Goal: Find contact information: Find contact information

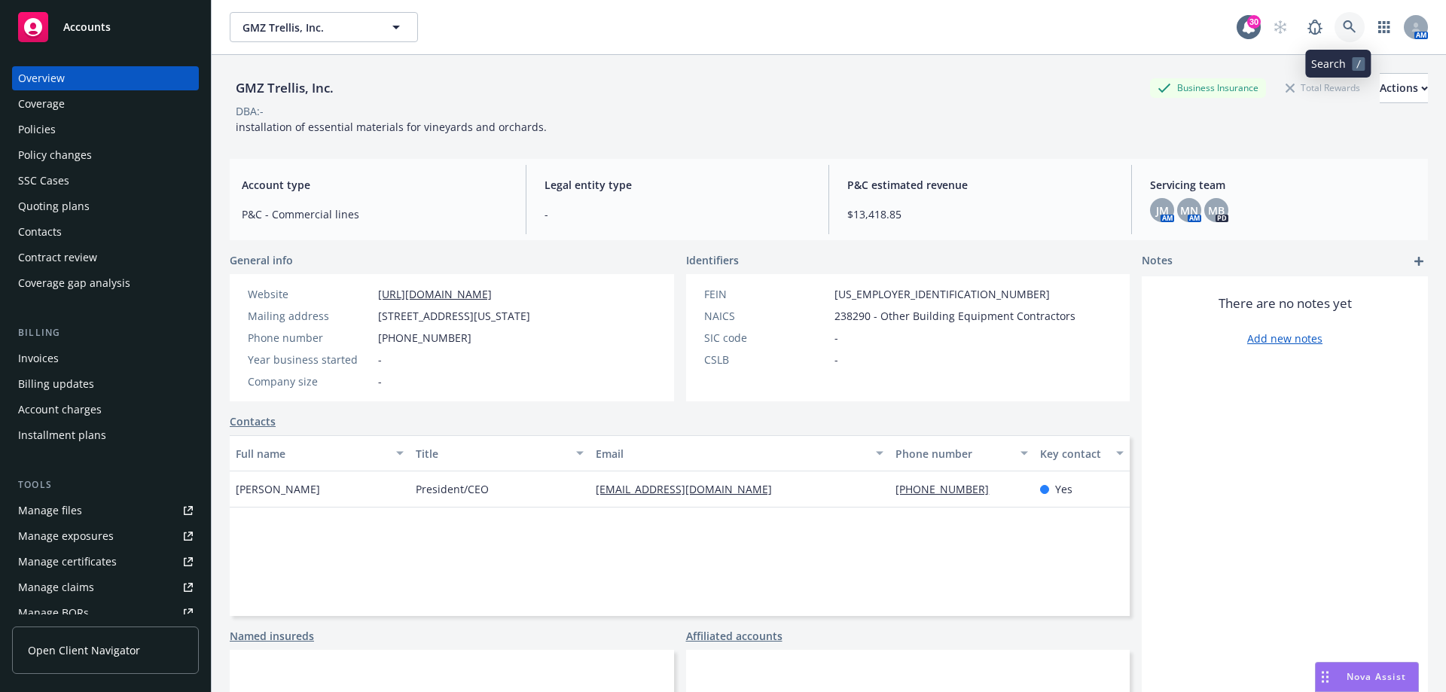
click at [1342, 29] on icon at bounding box center [1348, 26] width 13 height 13
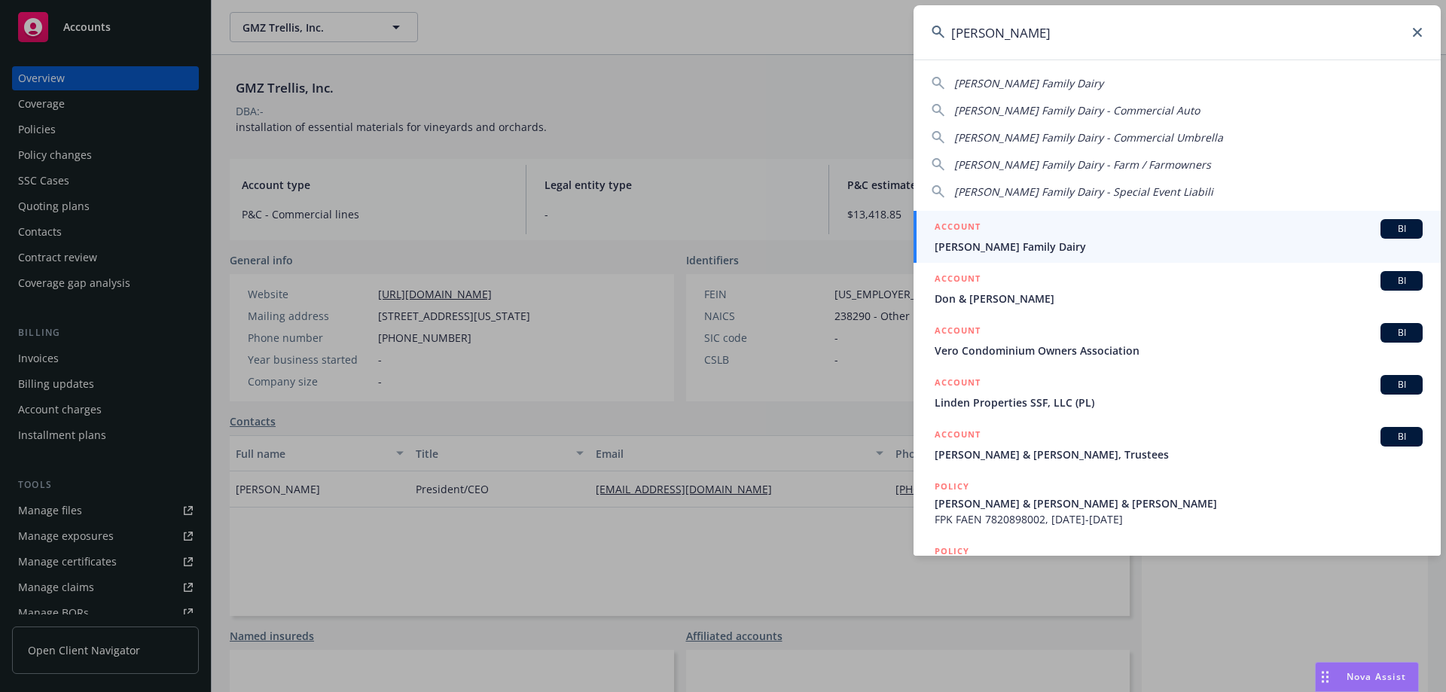
type input "ron verh"
click at [1041, 223] on div "ACCOUNT BI" at bounding box center [1178, 229] width 488 height 20
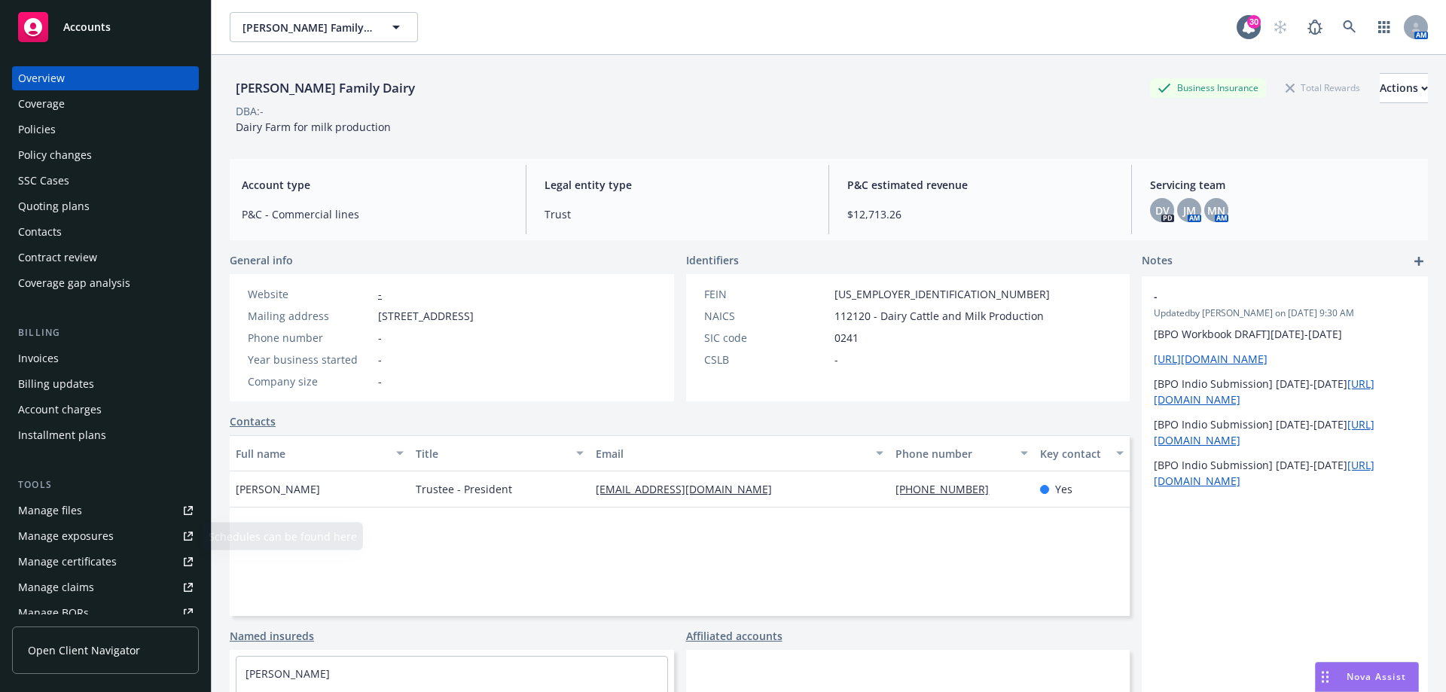
click at [84, 562] on div "Manage certificates" at bounding box center [67, 562] width 99 height 24
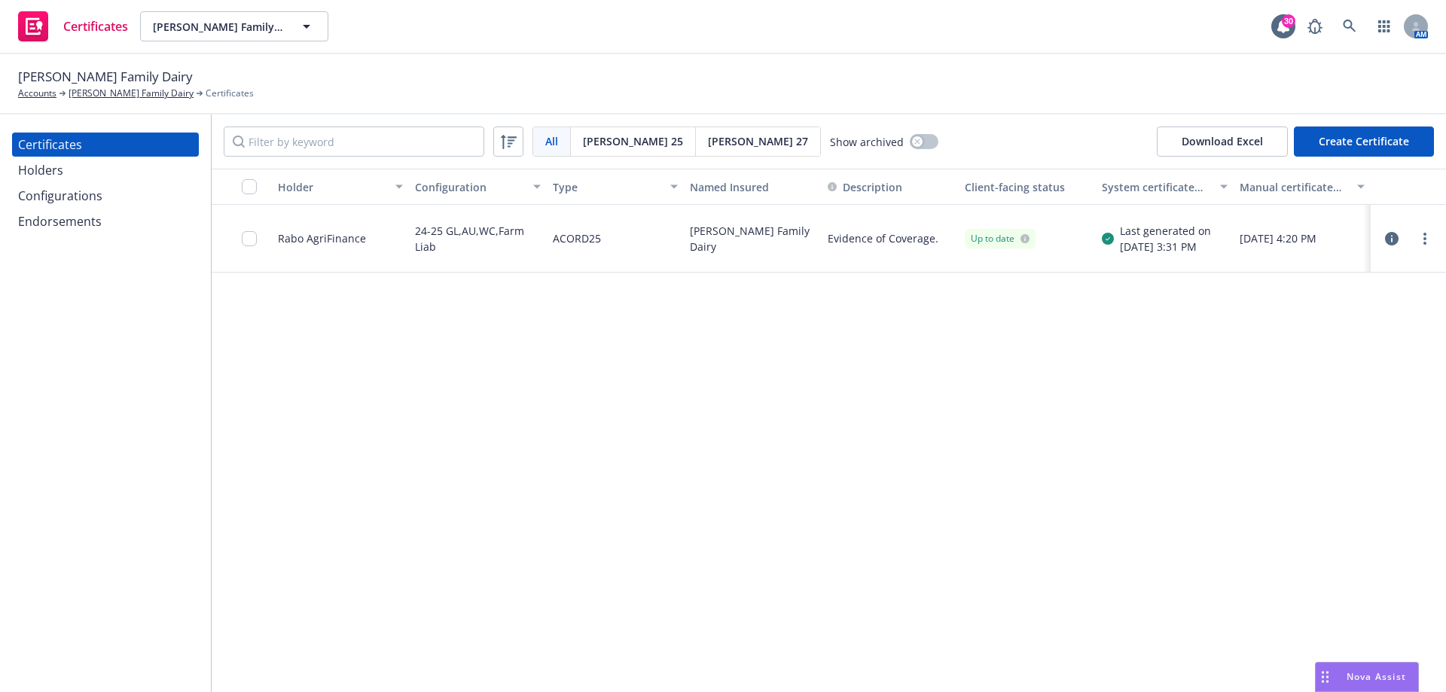
click at [323, 237] on div "Rabo AgriFinance" at bounding box center [322, 238] width 88 height 16
click at [284, 239] on div "Rabo AgriFinance" at bounding box center [322, 238] width 88 height 16
click at [1412, 241] on div at bounding box center [1407, 239] width 51 height 18
click at [1426, 236] on link "more" at bounding box center [1425, 239] width 18 height 18
click at [1043, 411] on div "Holder Configuration Type Named Insured Description Client-facing status System…" at bounding box center [829, 430] width 1234 height 523
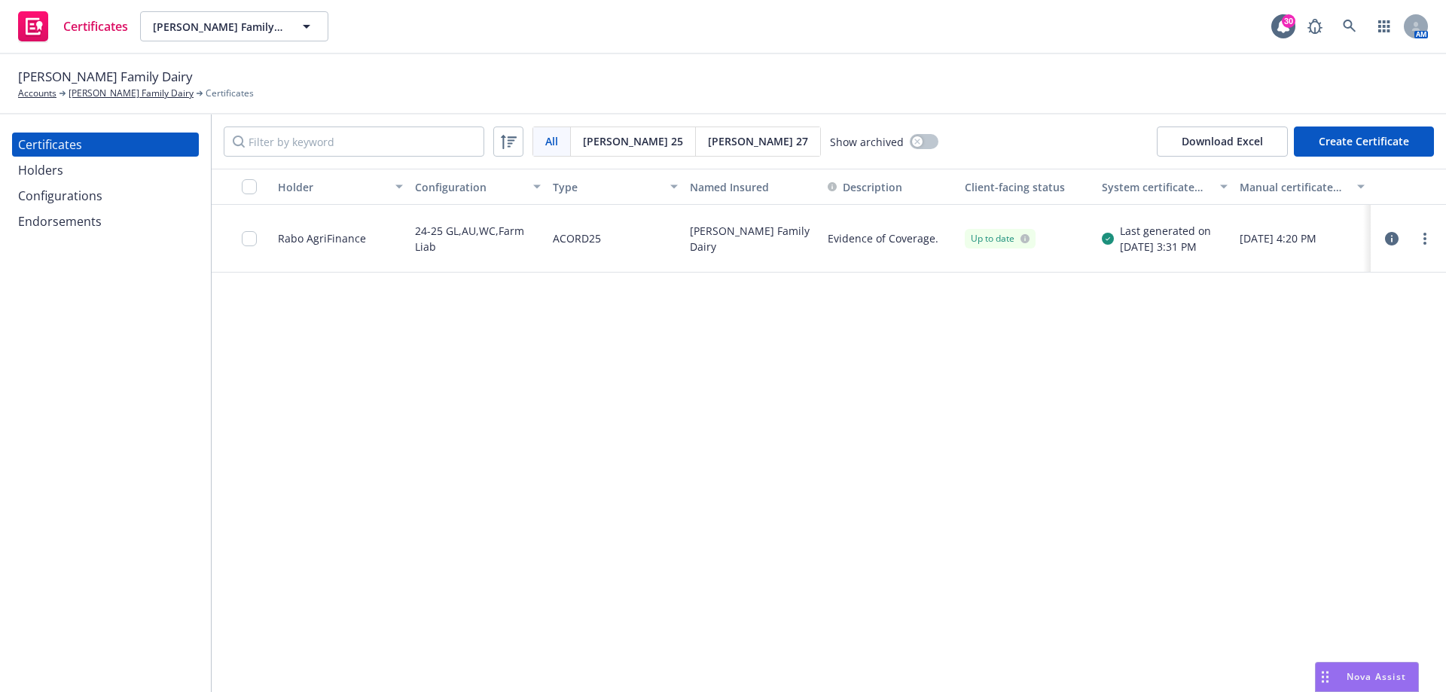
click at [1390, 239] on icon "button" at bounding box center [1392, 239] width 14 height 14
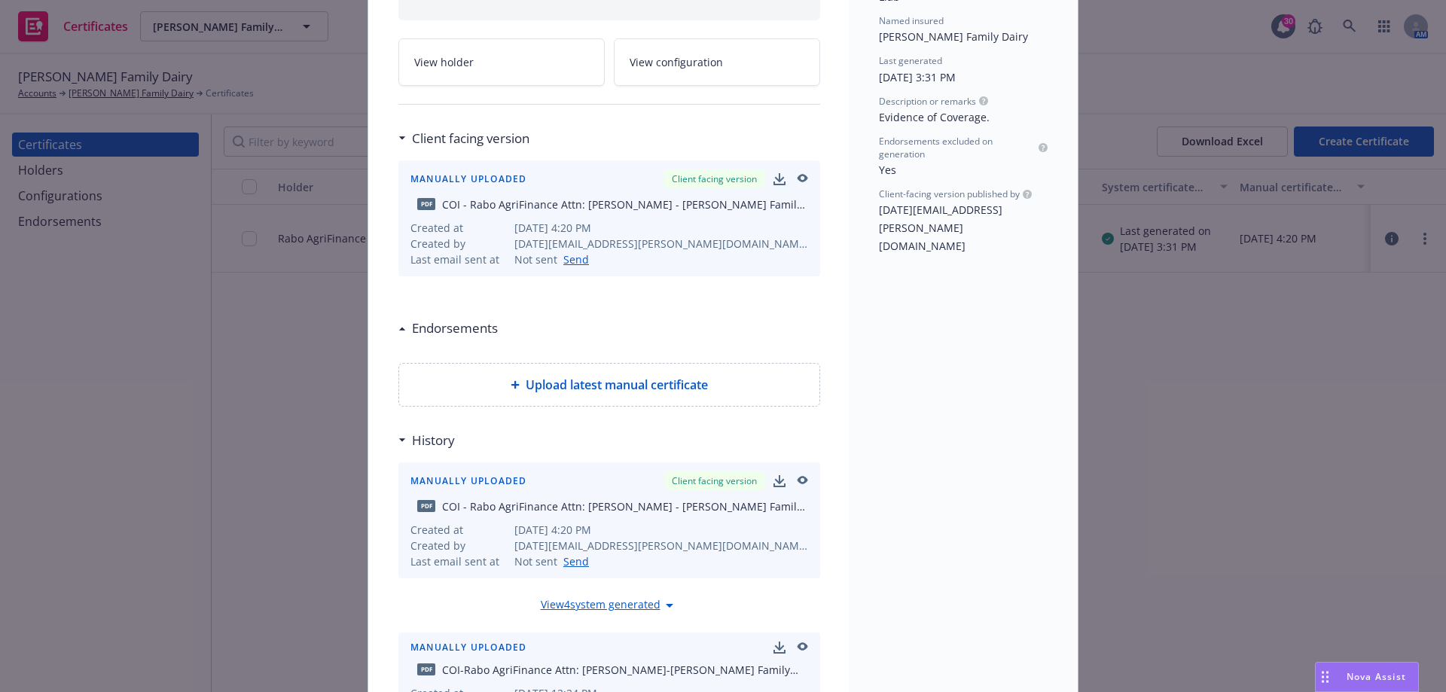
scroll to position [75, 0]
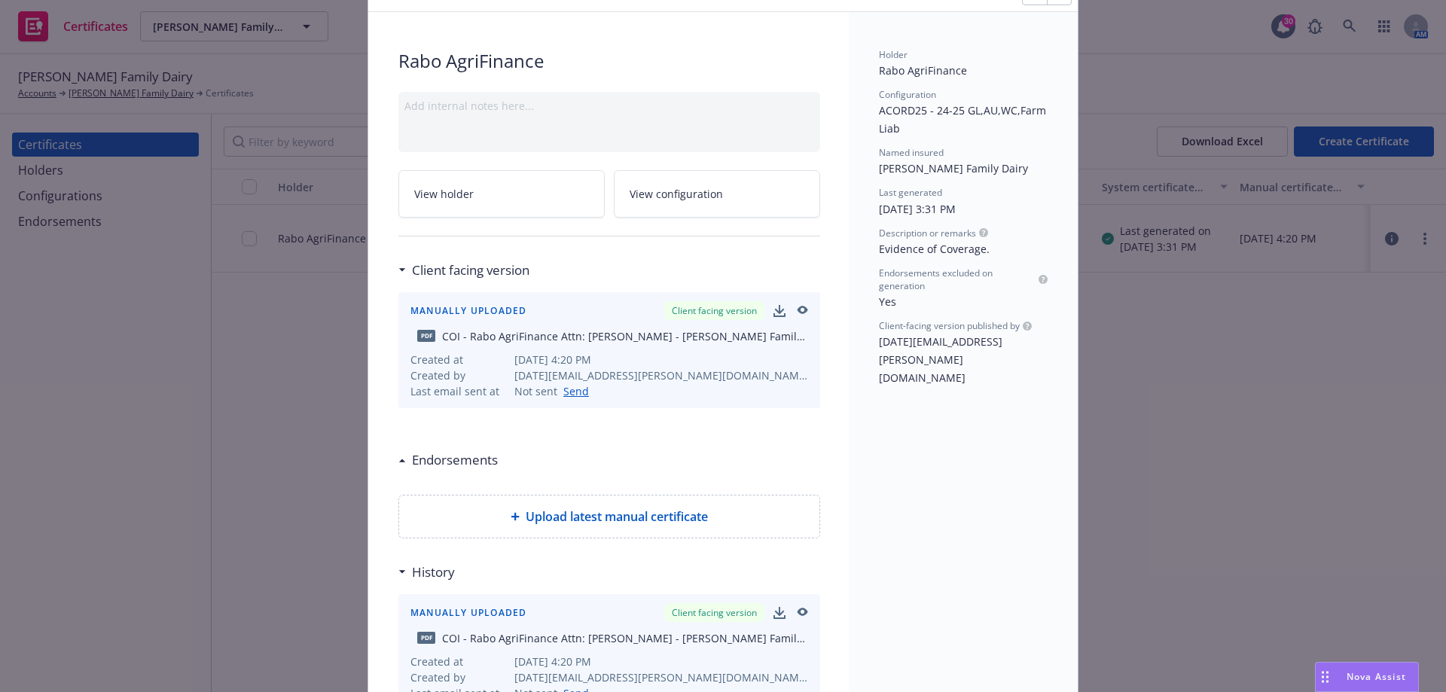
click at [474, 197] on link "View holder" at bounding box center [501, 193] width 206 height 47
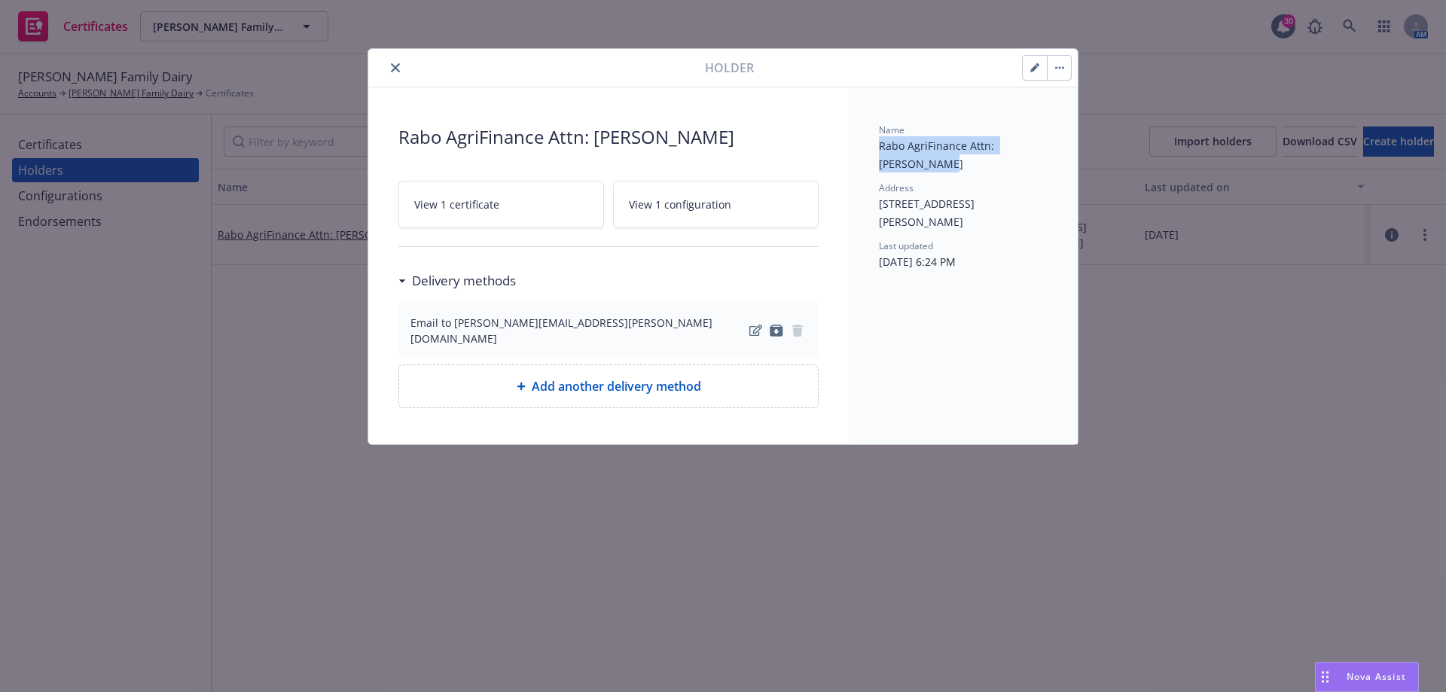
drag, startPoint x: 921, startPoint y: 165, endPoint x: 869, endPoint y: 152, distance: 53.5
click at [869, 152] on div "Name Rabo AgriFinance Attn: Andy Dykstra Address 3300 S. Demaree St., suite A, …" at bounding box center [963, 265] width 229 height 357
copy span "Rabo AgriFinance Attn: Andy Dykstra"
click at [929, 232] on div "Name Rabo AgriFinance Attn: Andy Dykstra Address 3300 S. Demaree St., suite A, …" at bounding box center [963, 201] width 169 height 156
drag, startPoint x: 995, startPoint y: 222, endPoint x: 860, endPoint y: 199, distance: 137.5
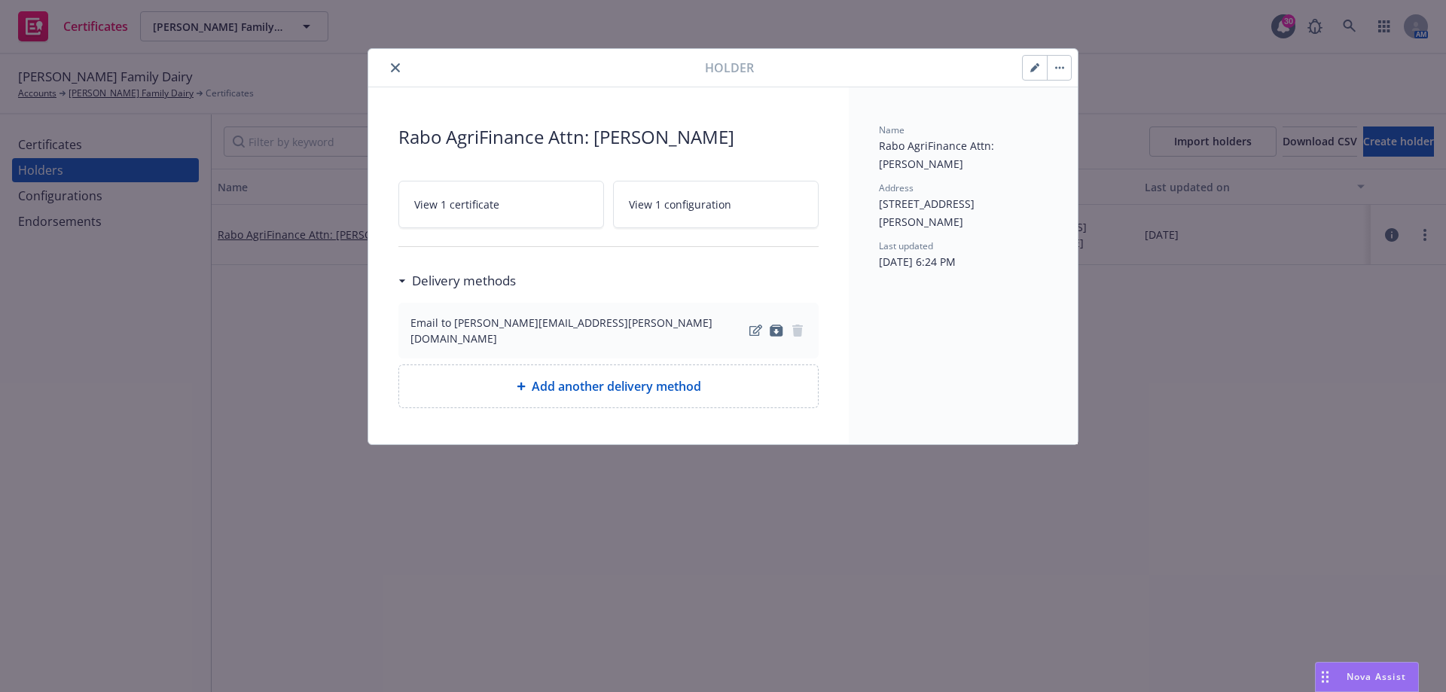
click at [860, 199] on div "Name Rabo AgriFinance Attn: Andy Dykstra Address 3300 S. Demaree St., suite A, …" at bounding box center [963, 265] width 229 height 357
copy span "3300 S. Demaree St., suite A, Visalia, CA, 93277, USA"
drag, startPoint x: 596, startPoint y: 326, endPoint x: 456, endPoint y: 329, distance: 140.8
click at [456, 329] on div "Email to Andy.Dykstra@rabobank.com" at bounding box center [578, 331] width 336 height 32
copy div "Andy.Dykstra@rabobank.com"
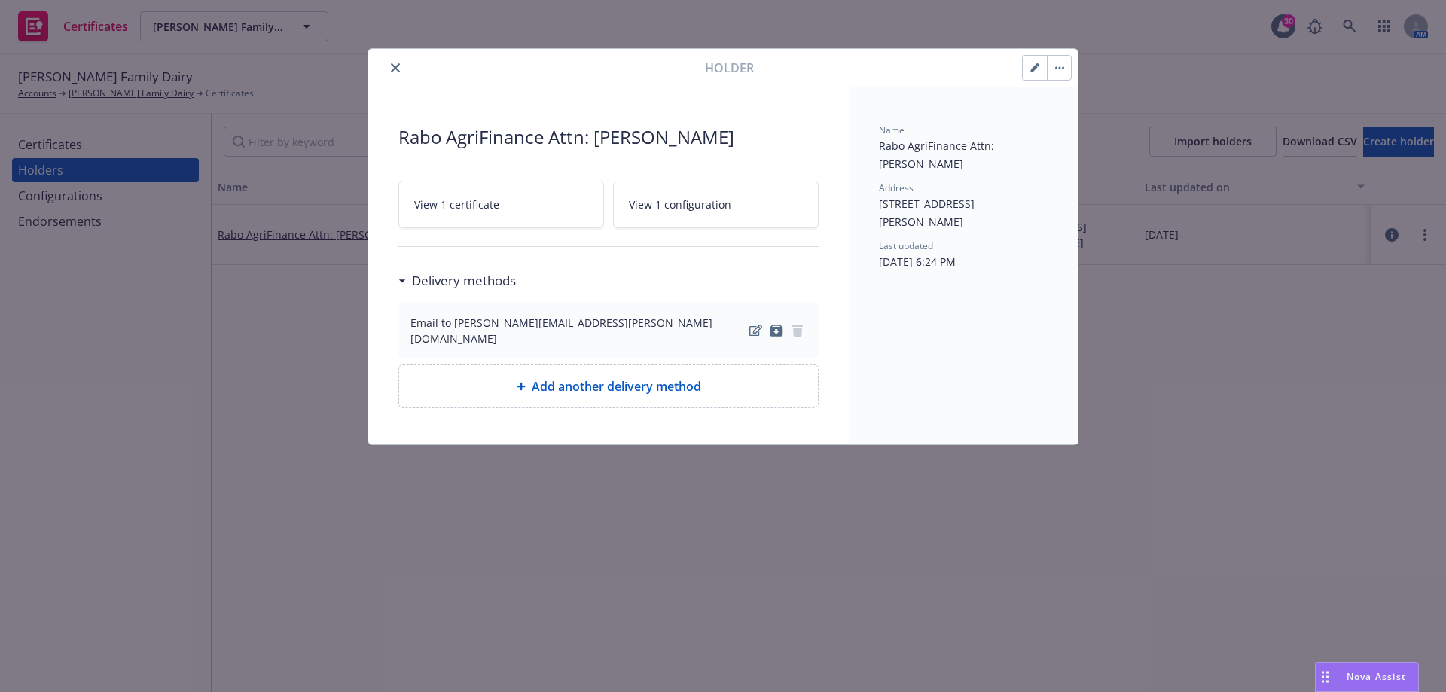
click at [385, 69] on div at bounding box center [539, 68] width 331 height 18
click at [386, 69] on button "close" at bounding box center [395, 68] width 18 height 18
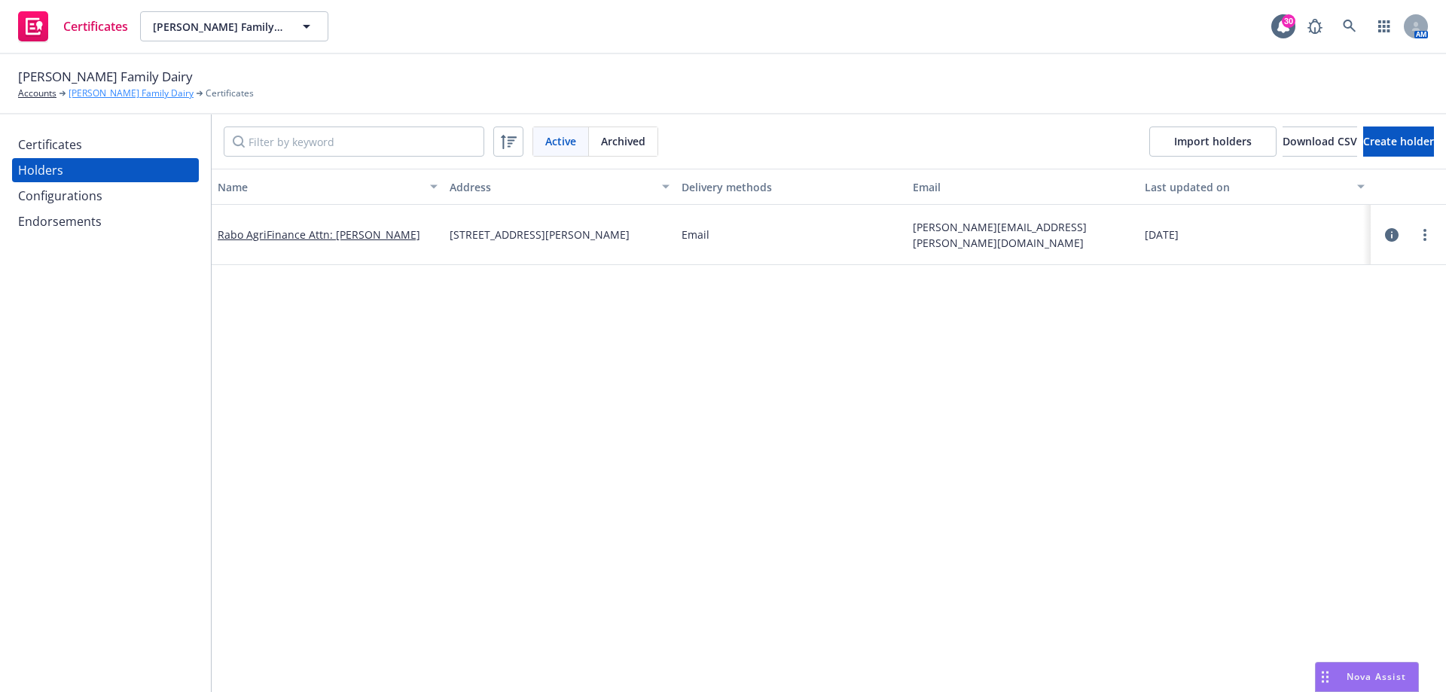
click at [93, 92] on link "Ron Verhoeven Family Dairy" at bounding box center [131, 94] width 125 height 14
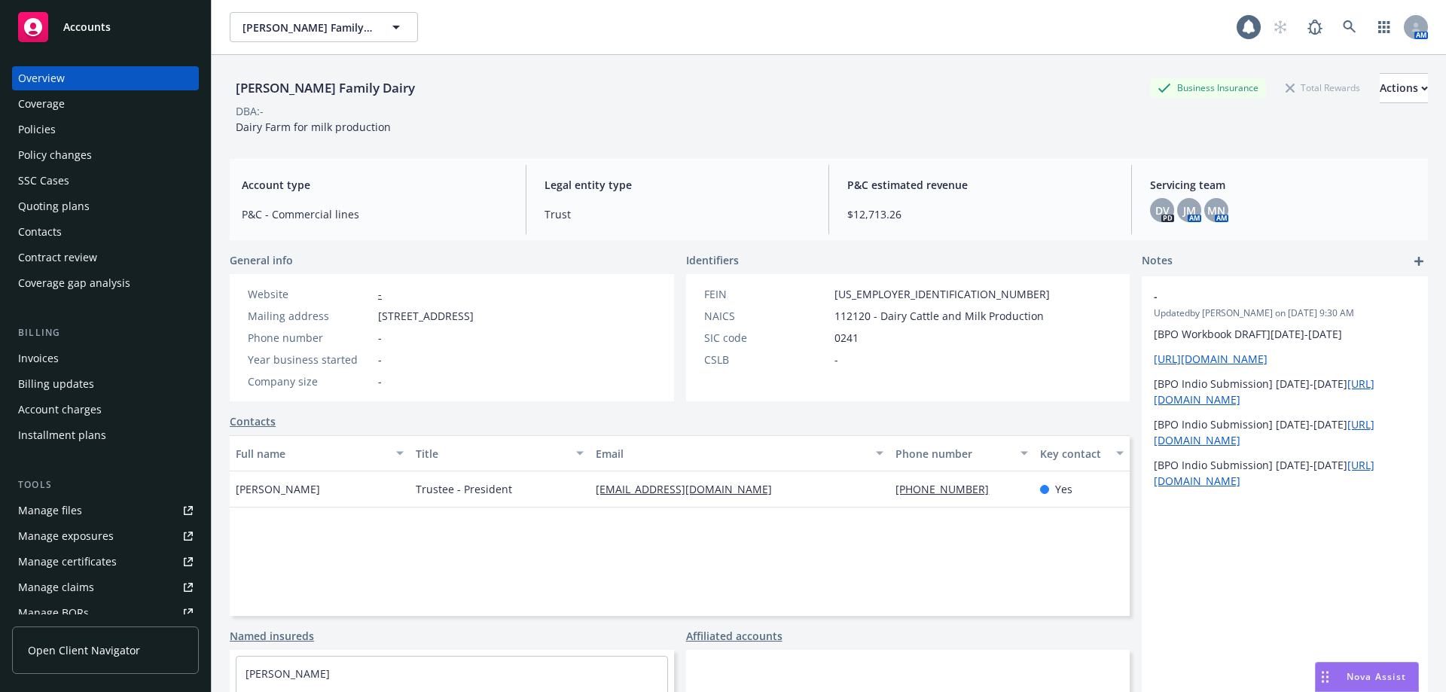
click at [62, 229] on div "Contacts" at bounding box center [105, 232] width 175 height 24
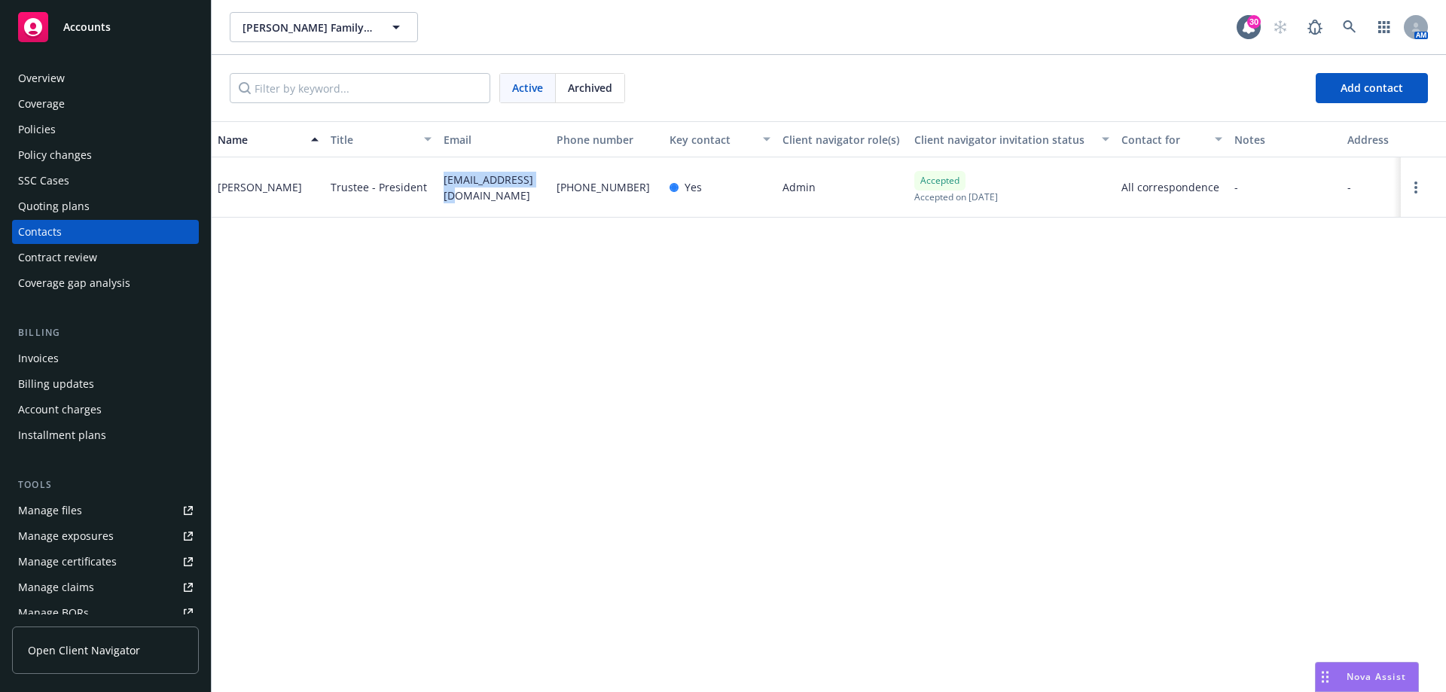
drag, startPoint x: 544, startPoint y: 187, endPoint x: 438, endPoint y: 193, distance: 105.5
click at [438, 193] on div "rbvrhvn@gmail.com" at bounding box center [493, 187] width 113 height 60
copy span "rbvrhvn@gmail.com"
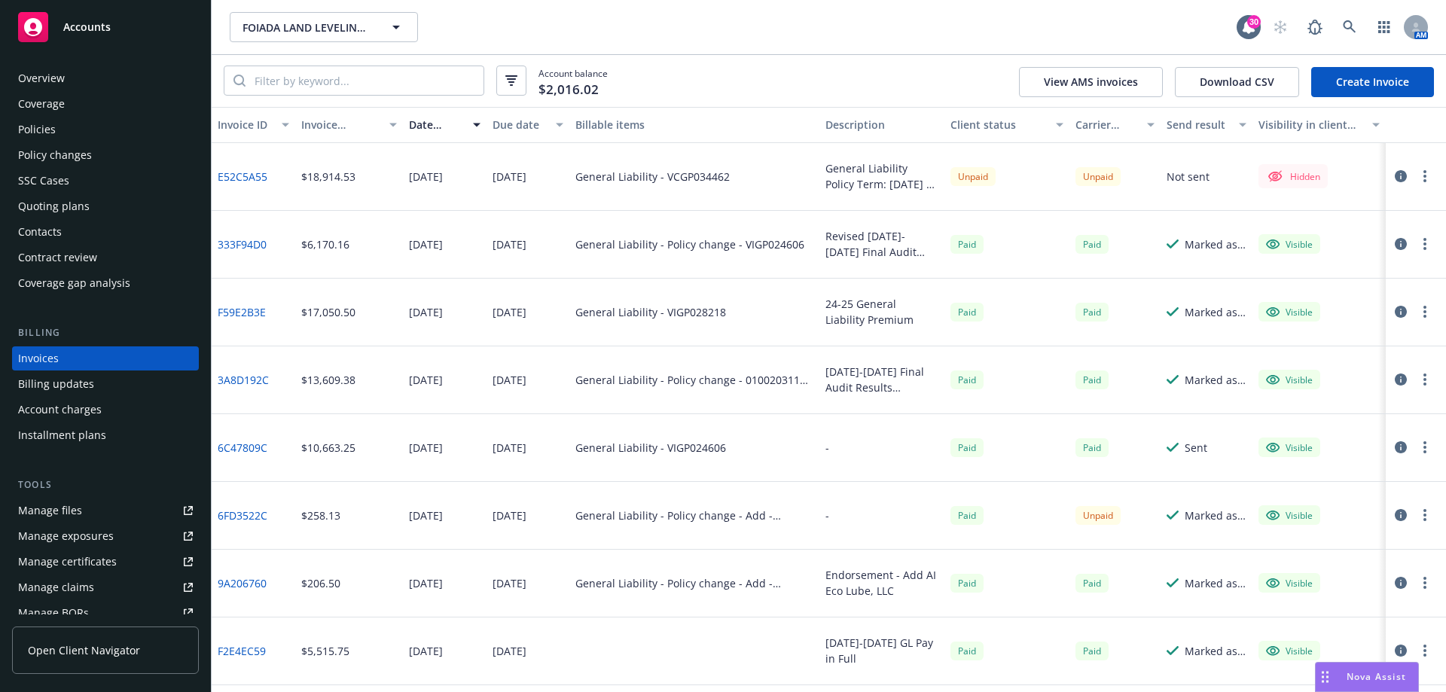
click at [1416, 179] on button "button" at bounding box center [1425, 176] width 18 height 18
click at [1349, 297] on link "Make it visible in client dash" at bounding box center [1326, 297] width 192 height 30
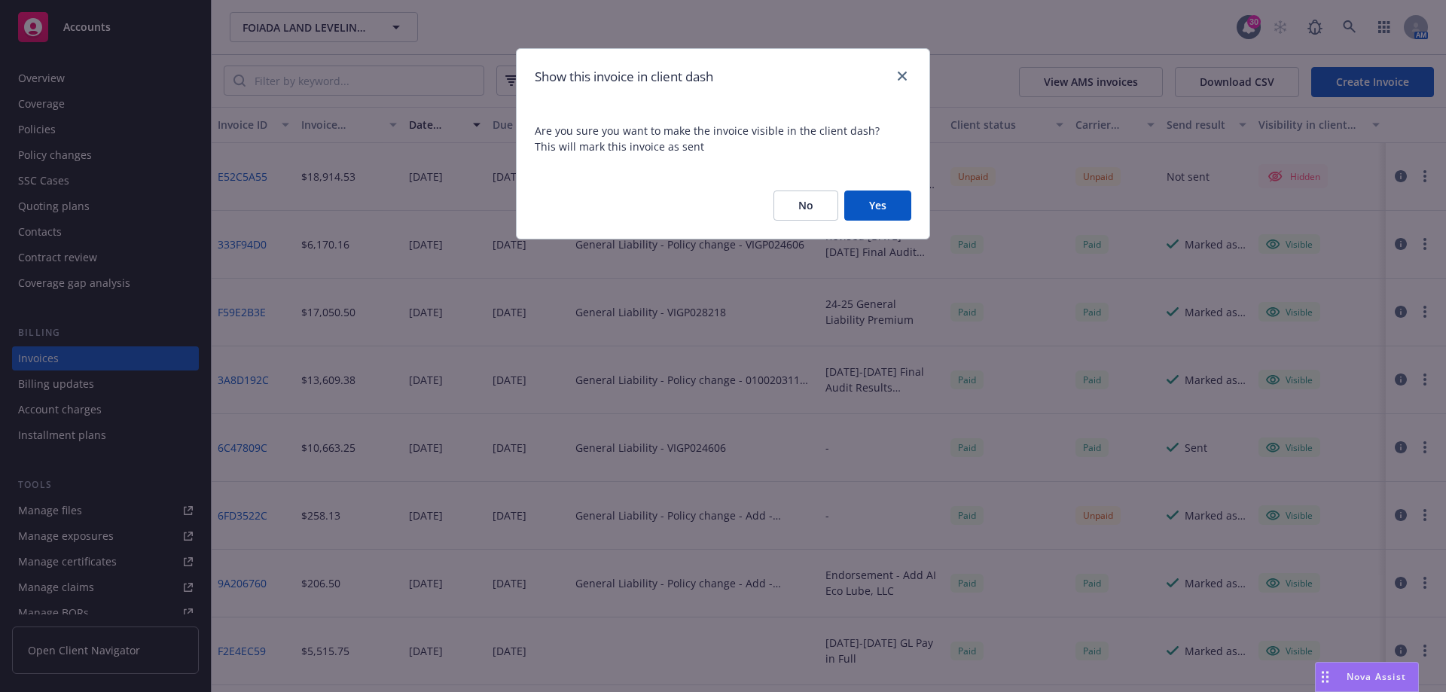
click at [880, 203] on button "Yes" at bounding box center [877, 205] width 67 height 30
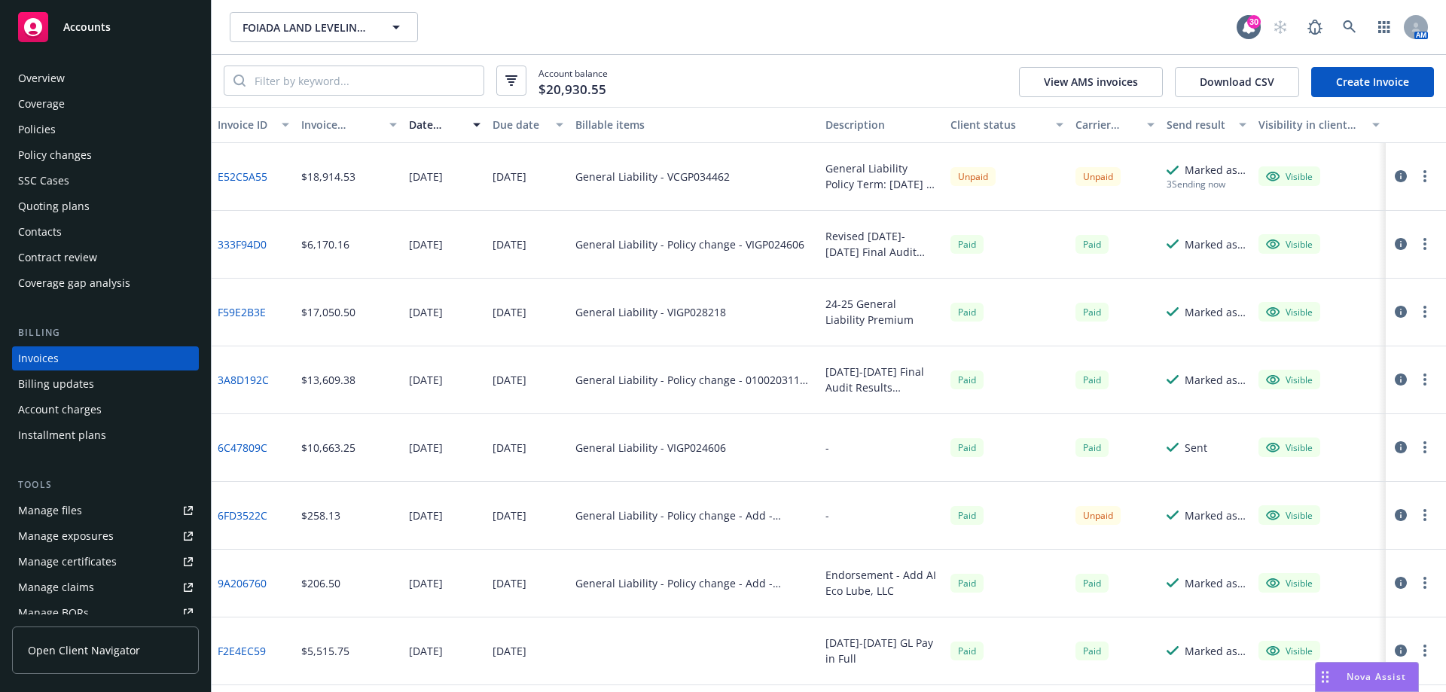
click at [68, 236] on div "Contacts" at bounding box center [105, 232] width 175 height 24
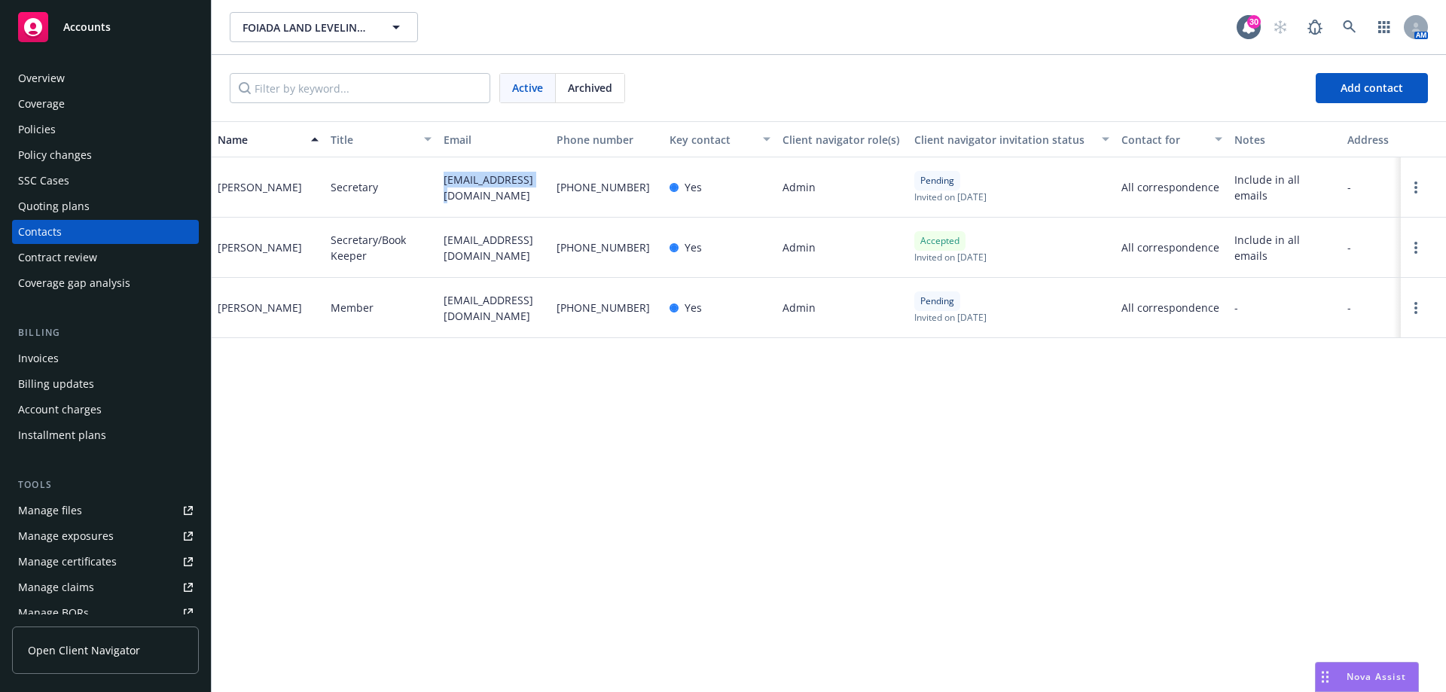
drag, startPoint x: 531, startPoint y: 187, endPoint x: 439, endPoint y: 187, distance: 91.9
click at [439, 187] on div "foiadalv@aol.com" at bounding box center [493, 187] width 113 height 60
click at [505, 322] on span "foiada_on_grade@yahoo.com" at bounding box center [493, 308] width 101 height 32
drag, startPoint x: 480, startPoint y: 259, endPoint x: 445, endPoint y: 238, distance: 40.5
click at [445, 238] on span "foiadalvbilling@gmail.com" at bounding box center [493, 248] width 101 height 32
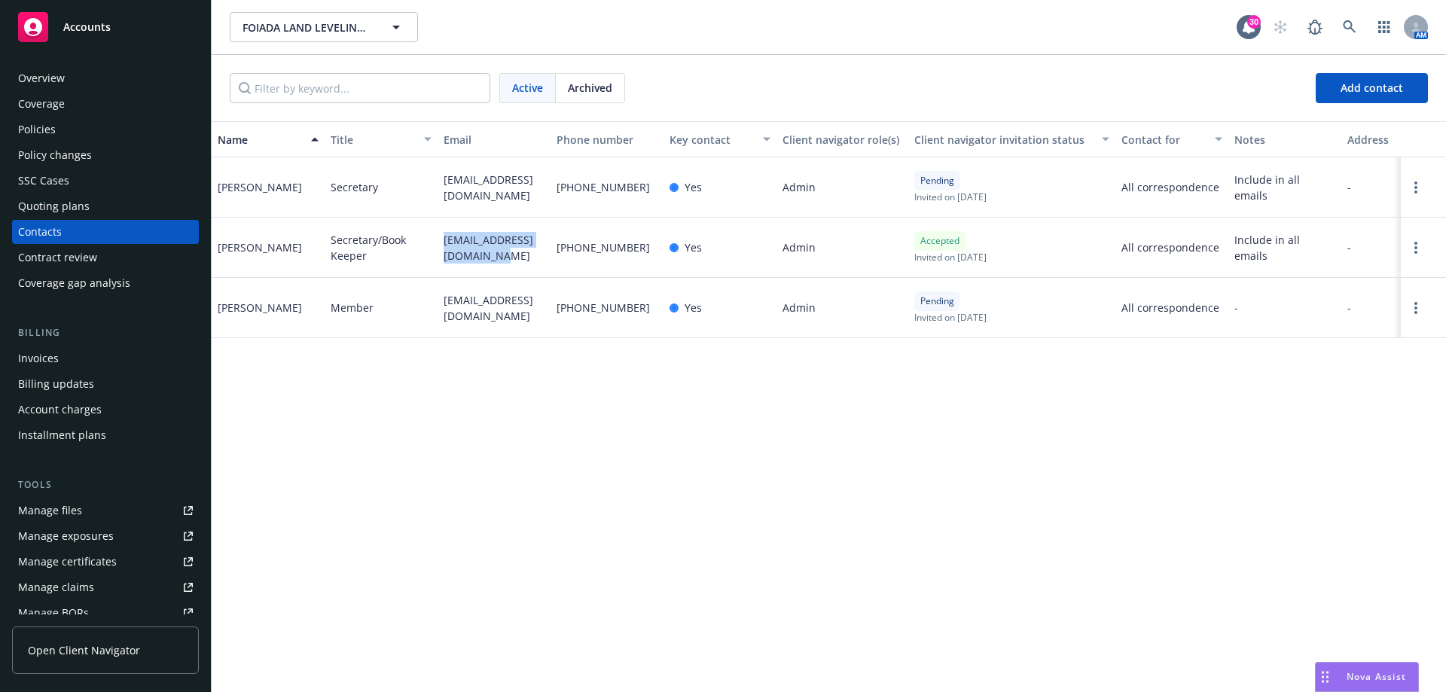
copy span "foiadalvbilling@gmail.com"
drag, startPoint x: 529, startPoint y: 186, endPoint x: 442, endPoint y: 193, distance: 86.9
click at [442, 193] on div "foiadalv@aol.com" at bounding box center [493, 187] width 113 height 60
copy span "foiadalv@aol.com"
drag, startPoint x: 498, startPoint y: 318, endPoint x: 426, endPoint y: 294, distance: 76.0
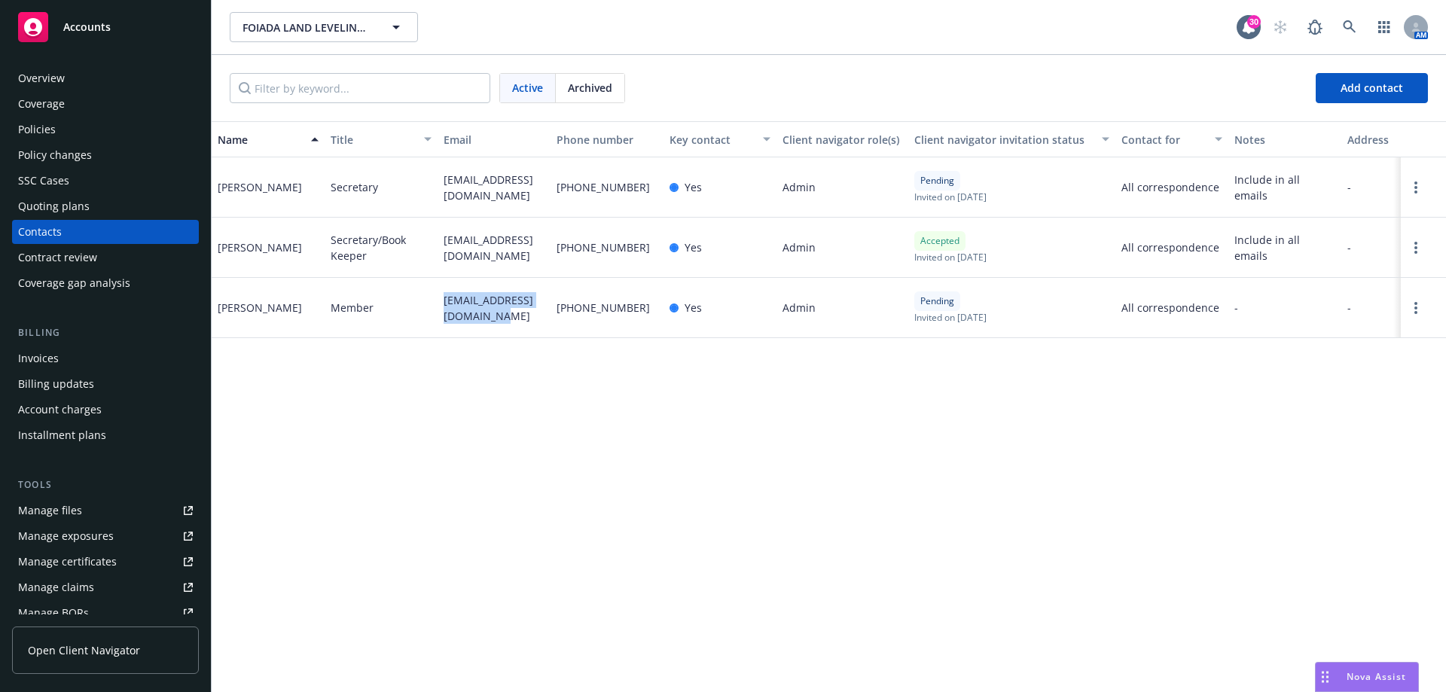
click at [426, 294] on div "Matt Foiada Member foiada_on_grade@yahoo.com 209-564-0484 Yes Admin Pending Inv…" at bounding box center [829, 308] width 1234 height 60
copy div "foiada_on_grade@yahoo.com"
click at [75, 140] on div "Policies" at bounding box center [105, 129] width 175 height 24
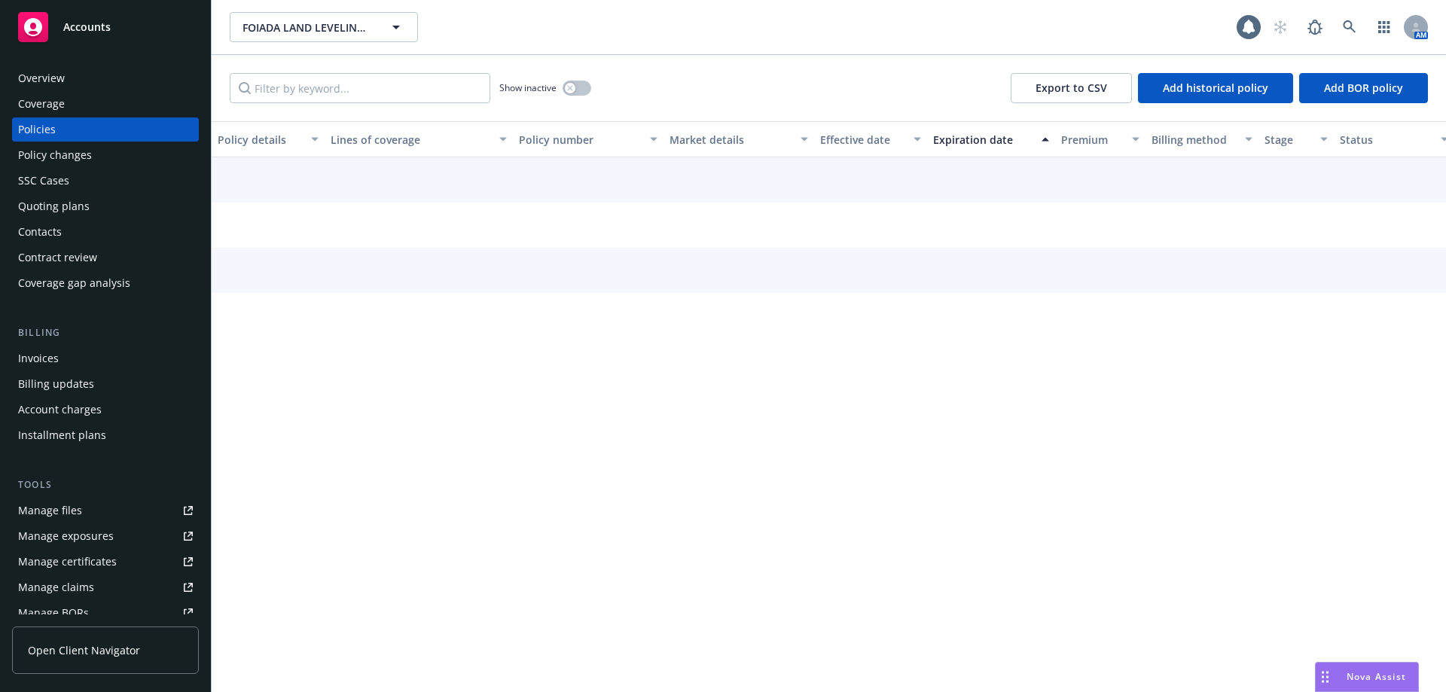
click at [66, 373] on div "Billing updates" at bounding box center [56, 384] width 76 height 24
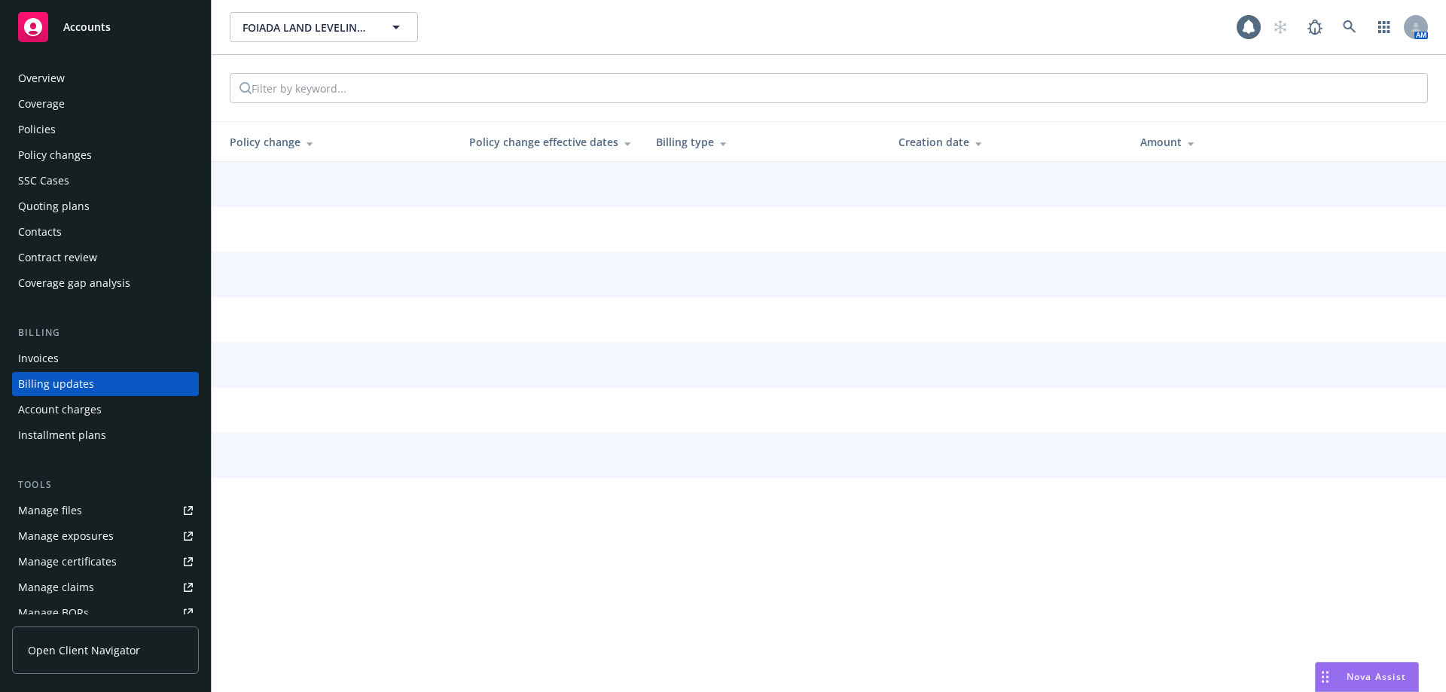
scroll to position [14, 0]
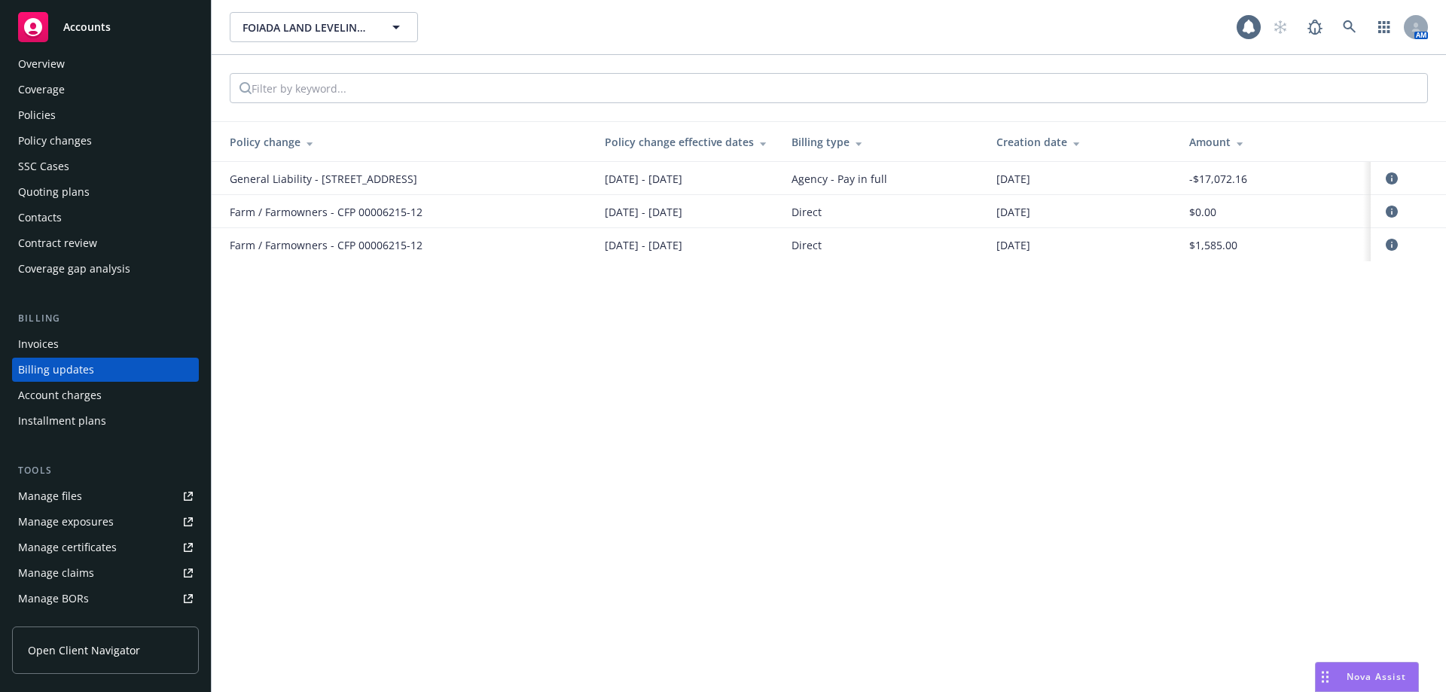
click at [70, 343] on div "Invoices" at bounding box center [105, 344] width 175 height 24
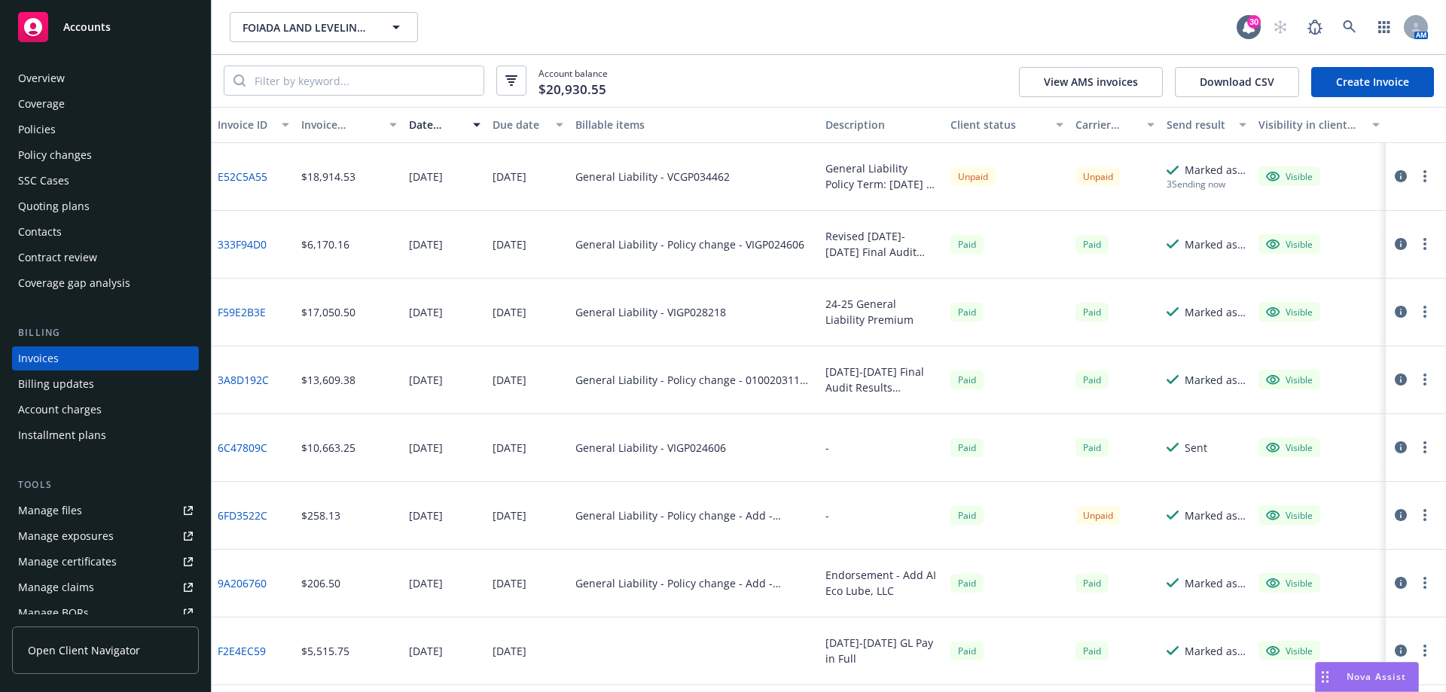
click at [1416, 175] on button "button" at bounding box center [1425, 176] width 18 height 18
click at [1339, 263] on link "Copy invoice URL" at bounding box center [1326, 267] width 192 height 30
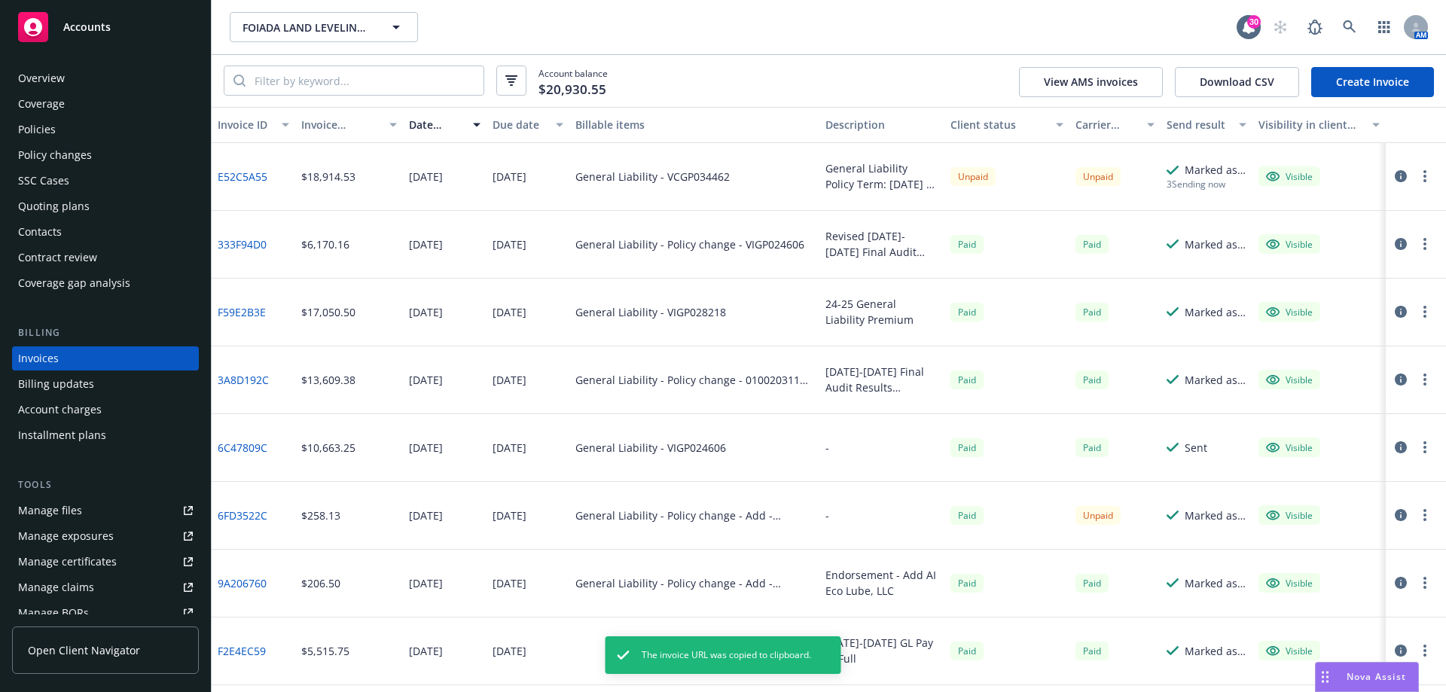
click at [1416, 245] on button "button" at bounding box center [1425, 244] width 18 height 18
click at [1318, 454] on link "Copy logging email" at bounding box center [1326, 455] width 192 height 30
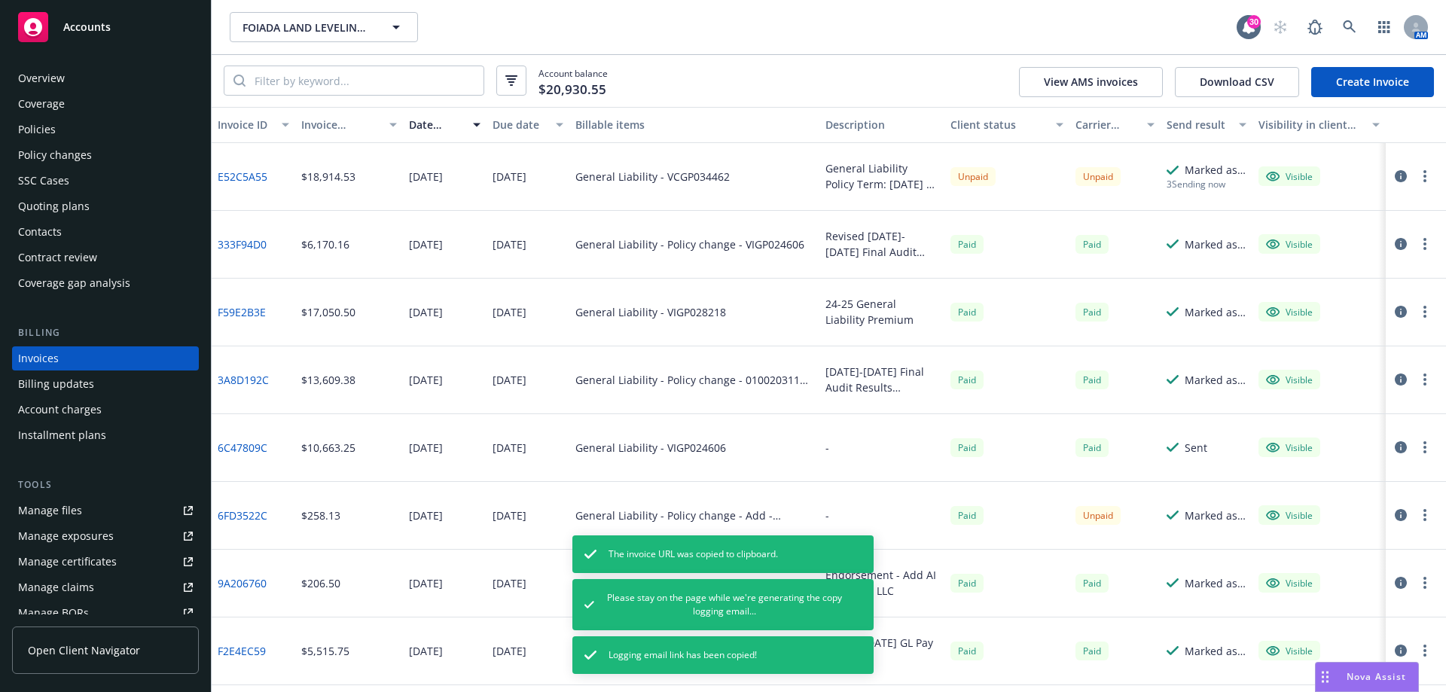
click at [73, 139] on div "Policies" at bounding box center [105, 129] width 175 height 24
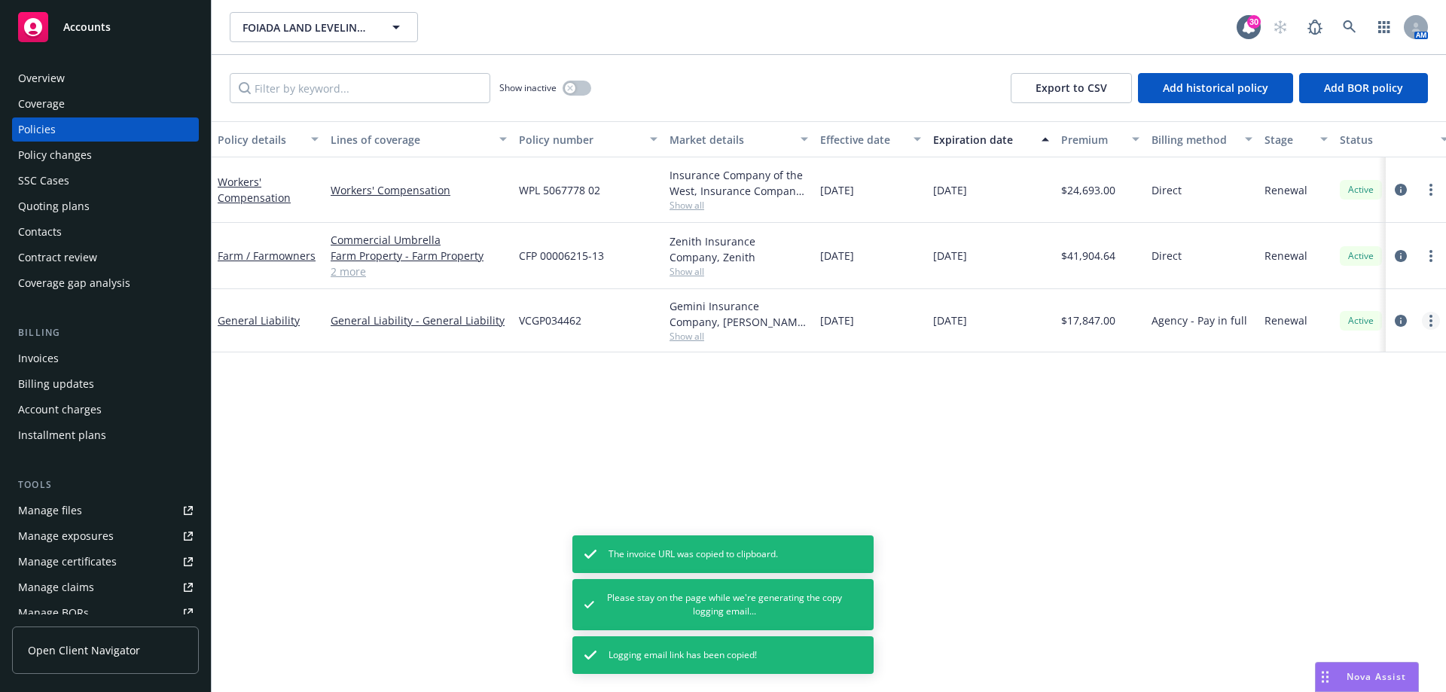
click at [1433, 322] on link "more" at bounding box center [1431, 321] width 18 height 18
click at [1336, 538] on link "Copy logging email" at bounding box center [1350, 532] width 177 height 30
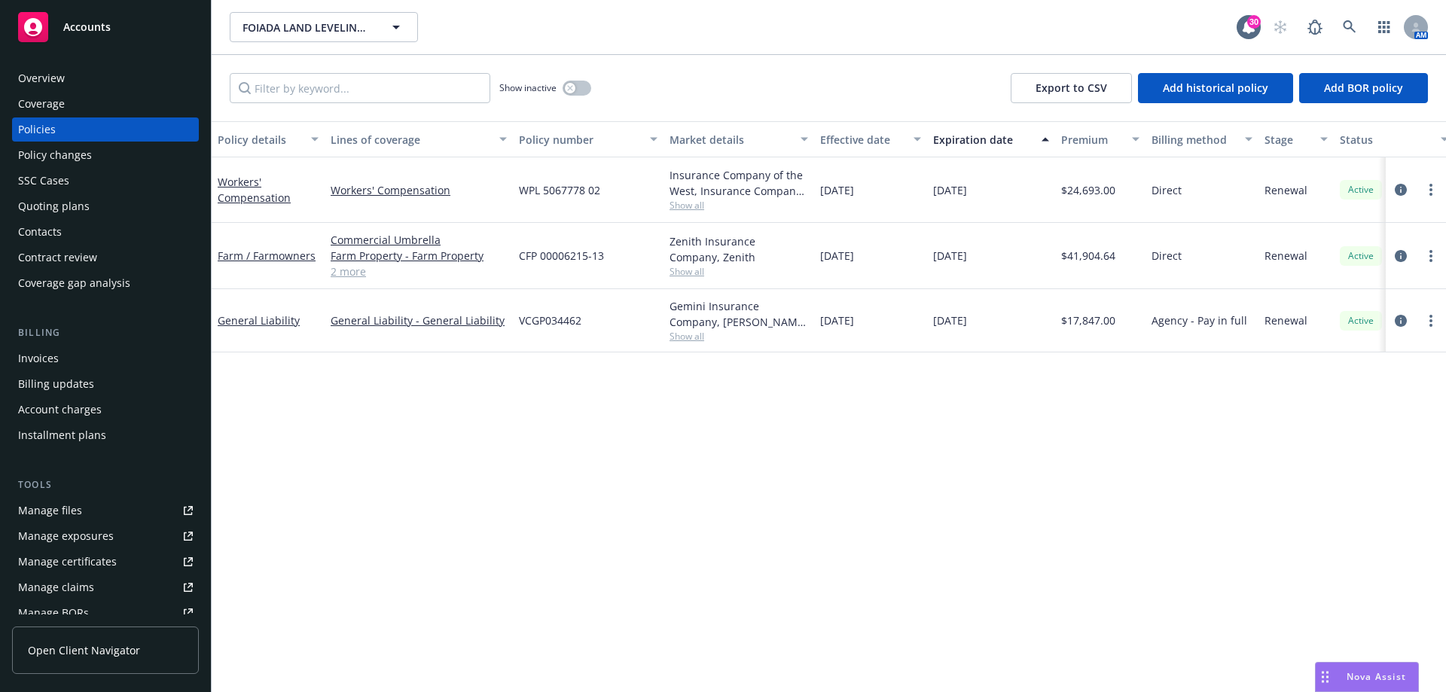
click at [73, 352] on div "Invoices" at bounding box center [105, 358] width 175 height 24
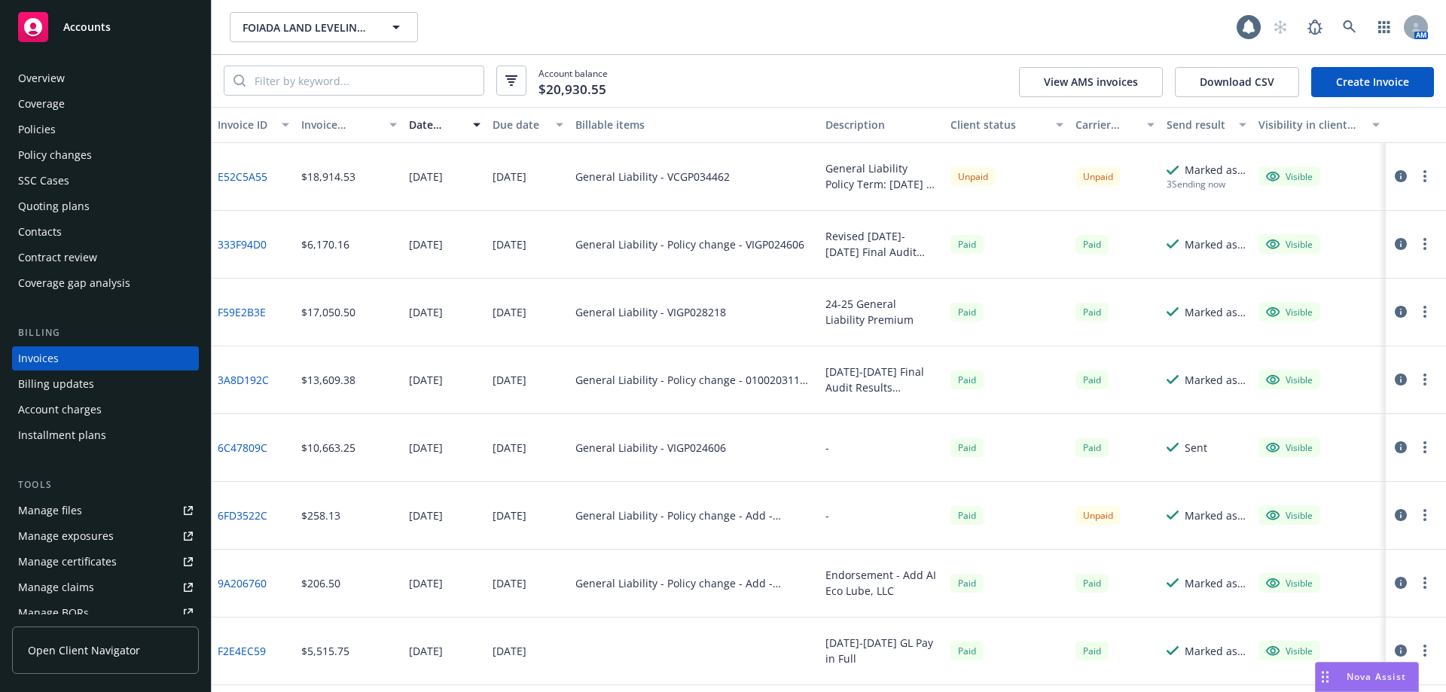
click at [1423, 178] on circle "button" at bounding box center [1424, 176] width 3 height 3
click at [1344, 267] on link "Copy invoice URL" at bounding box center [1326, 267] width 192 height 30
click at [1423, 178] on icon "button" at bounding box center [1424, 176] width 3 height 12
click at [238, 178] on link "E52C5A55" at bounding box center [243, 177] width 50 height 16
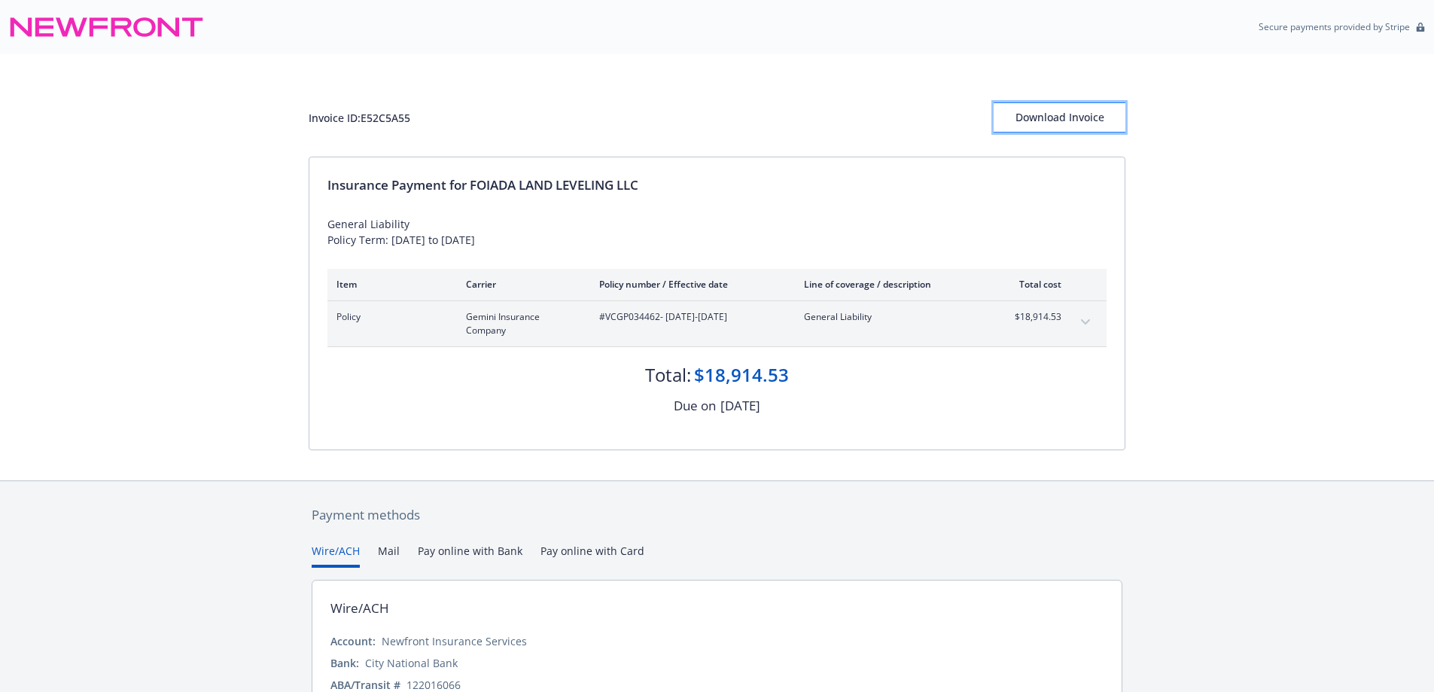
click at [1072, 122] on div "Download Invoice" at bounding box center [1060, 117] width 132 height 29
